Goal: Find specific page/section: Find specific page/section

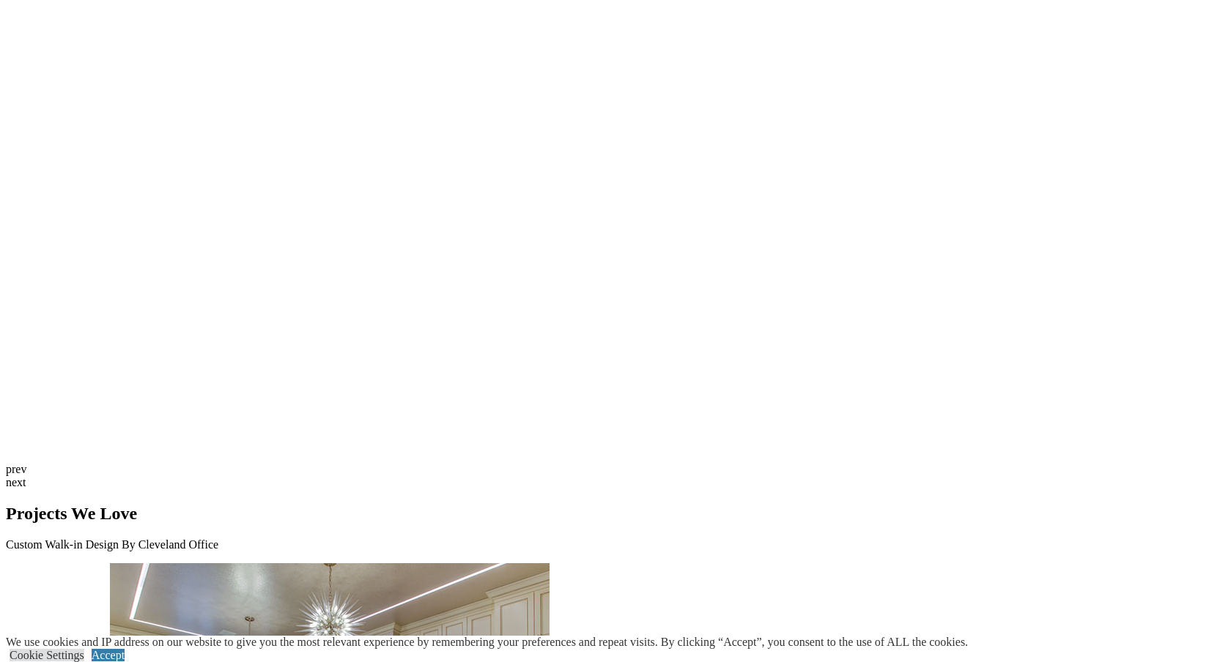
scroll to position [3926, 0]
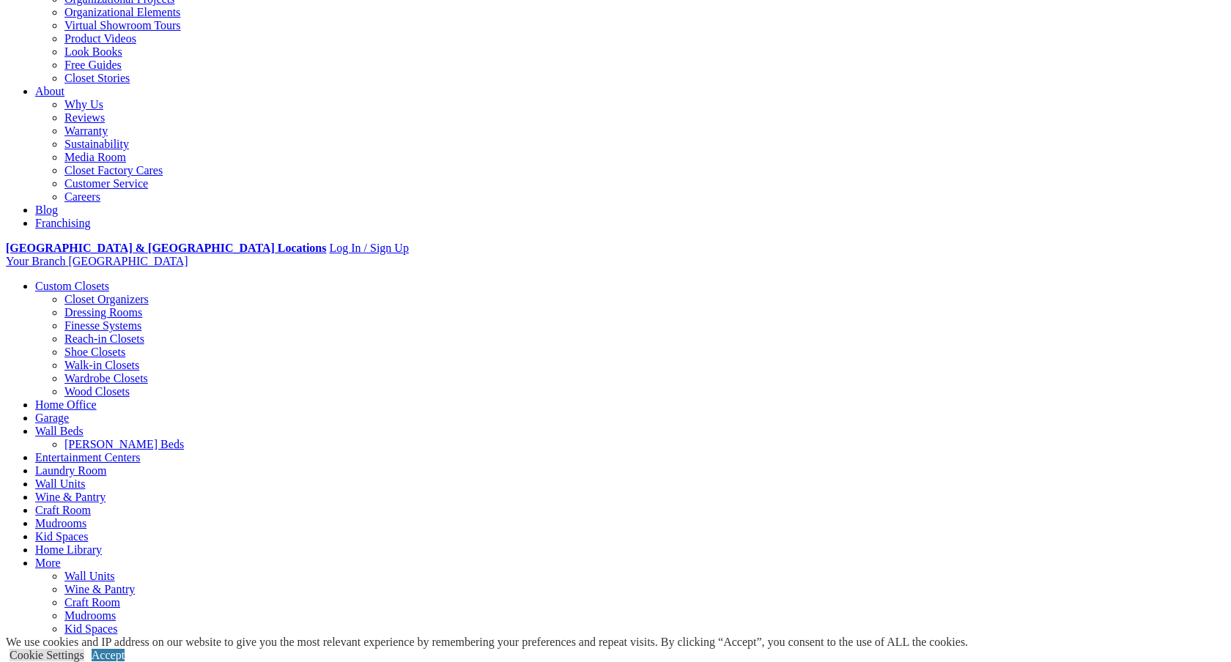
scroll to position [0, 0]
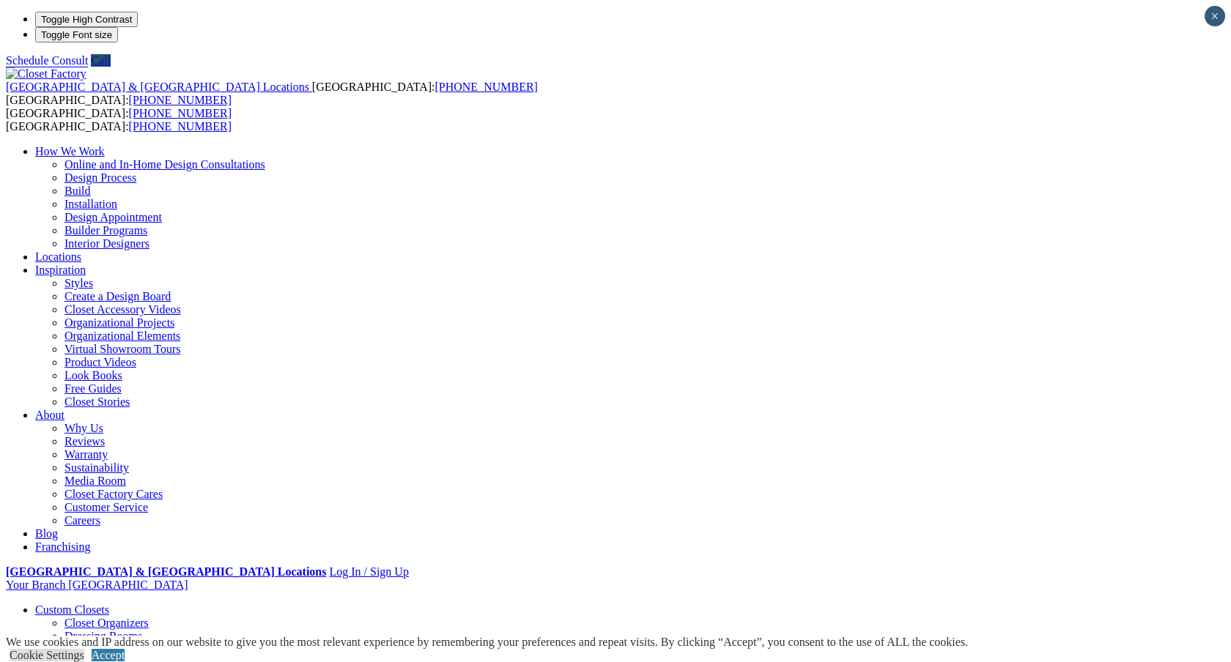
click at [81, 251] on link "Locations" at bounding box center [58, 257] width 46 height 12
type input "*****"
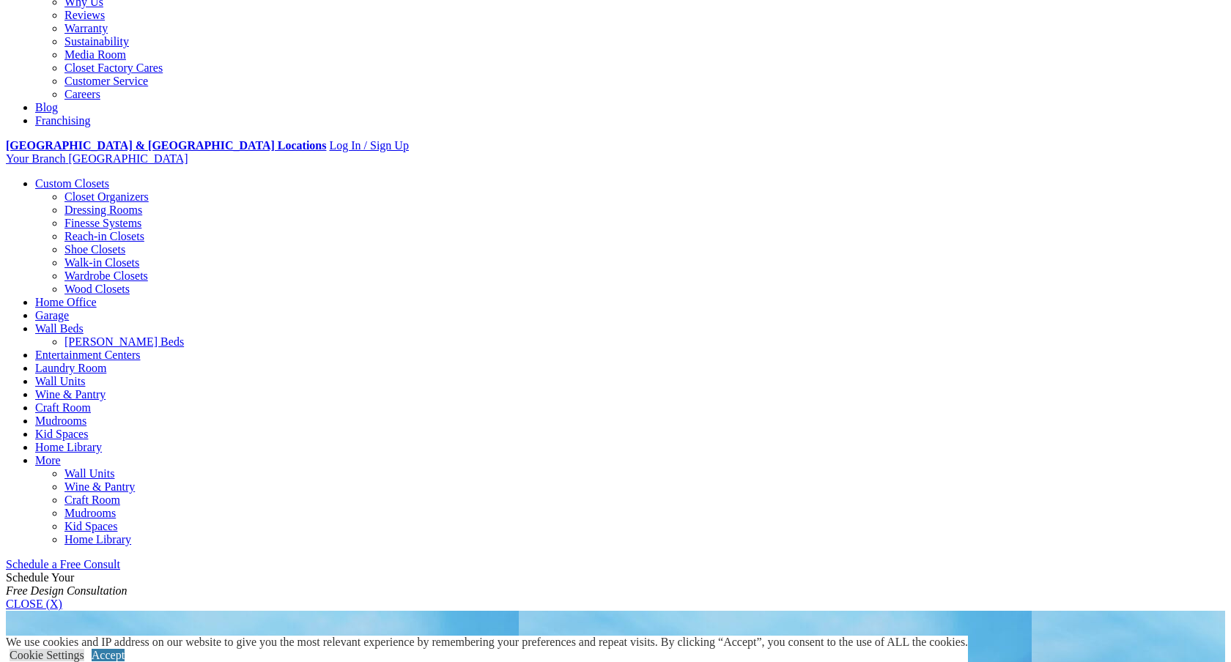
scroll to position [465, 0]
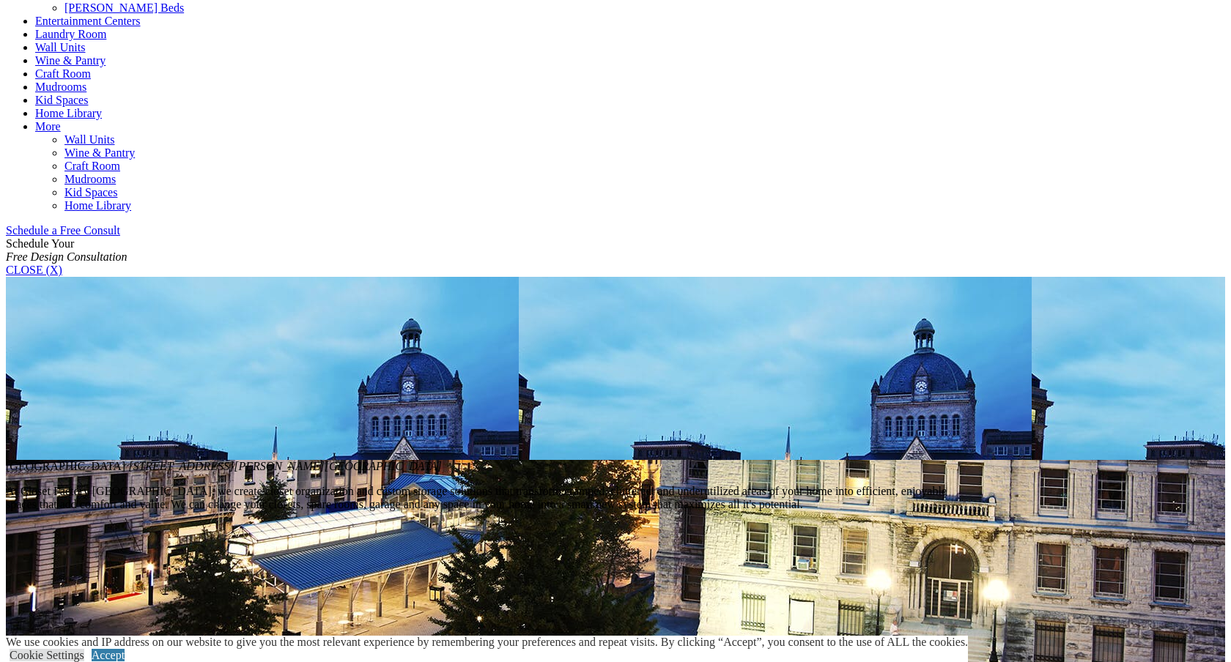
scroll to position [0, 0]
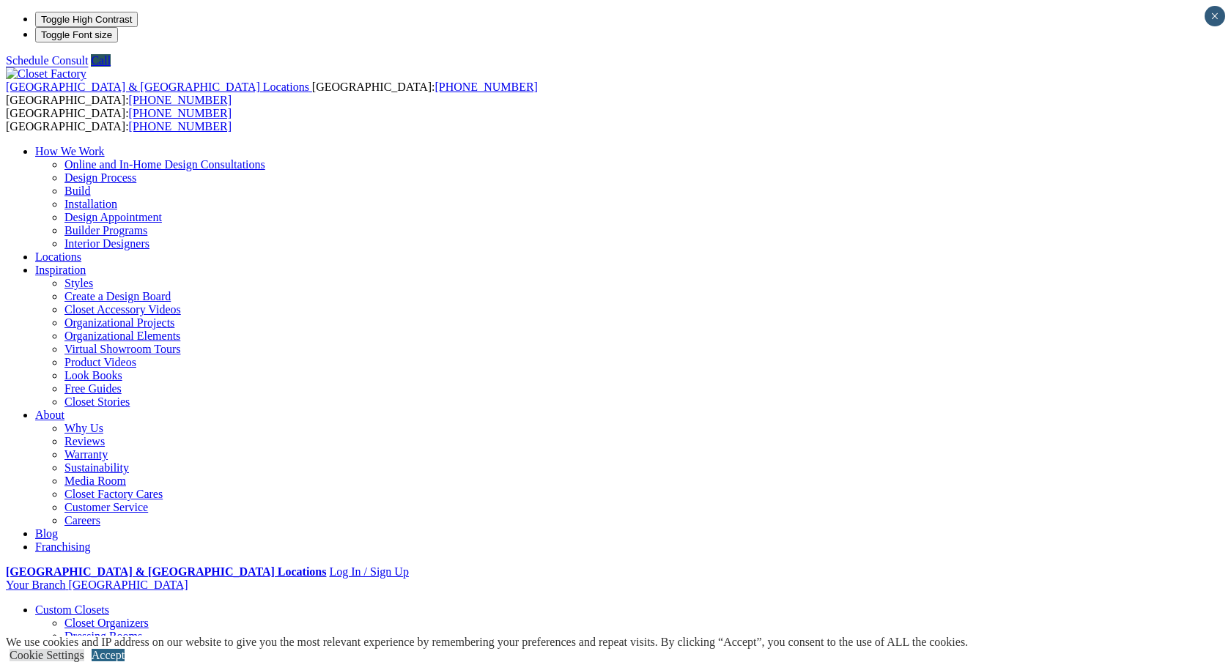
click at [125, 649] on link "Accept" at bounding box center [108, 655] width 33 height 12
